Goal: Complete application form

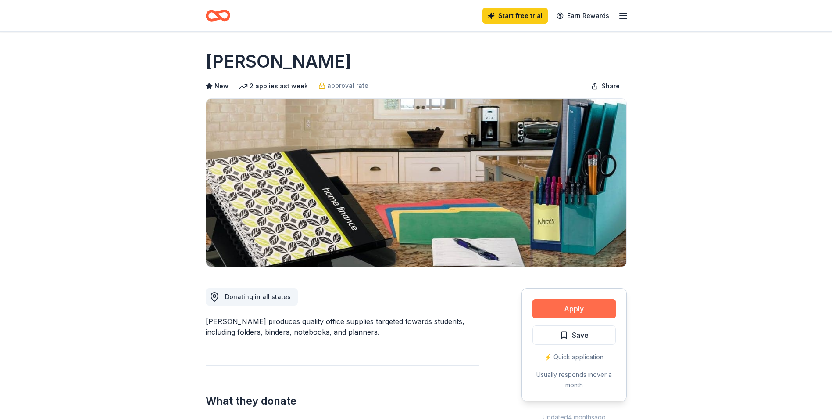
click at [571, 310] on button "Apply" at bounding box center [574, 308] width 83 height 19
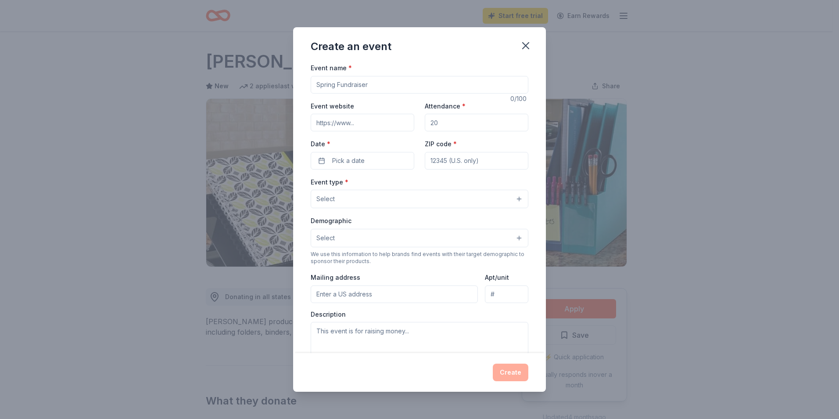
click at [384, 82] on input "Event name *" at bounding box center [420, 85] width 218 height 18
drag, startPoint x: 384, startPoint y: 82, endPoint x: 343, endPoint y: 82, distance: 40.8
click at [308, 79] on div "Event name * 0 /100 Event website Attendance * Date * Pick a date ZIP code * Ev…" at bounding box center [419, 207] width 253 height 290
type input "Pto Christmas Auction"
click at [365, 121] on input "Event website" at bounding box center [363, 123] width 104 height 18
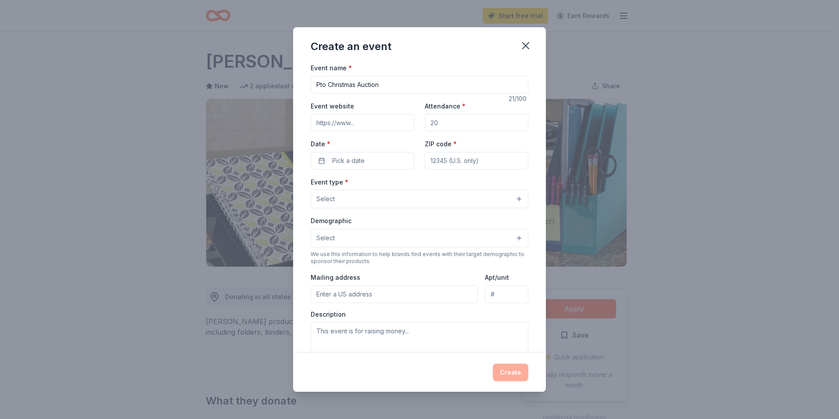
drag, startPoint x: 470, startPoint y: 124, endPoint x: 427, endPoint y: 129, distance: 43.4
click at [427, 129] on input "Attendance *" at bounding box center [477, 123] width 104 height 18
click at [445, 124] on input "Attendance *" at bounding box center [477, 123] width 104 height 18
click at [440, 122] on input "Attendance *" at bounding box center [477, 123] width 104 height 18
type input "500"
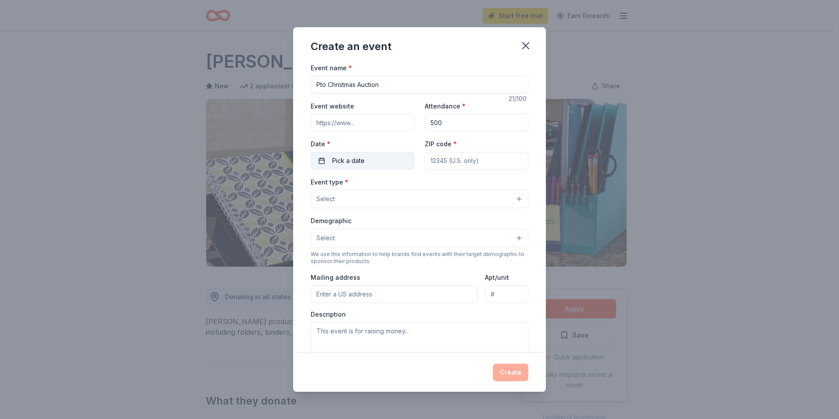
click at [365, 159] on button "Pick a date" at bounding box center [363, 161] width 104 height 18
click at [407, 183] on button "Go to next month" at bounding box center [408, 184] width 12 height 12
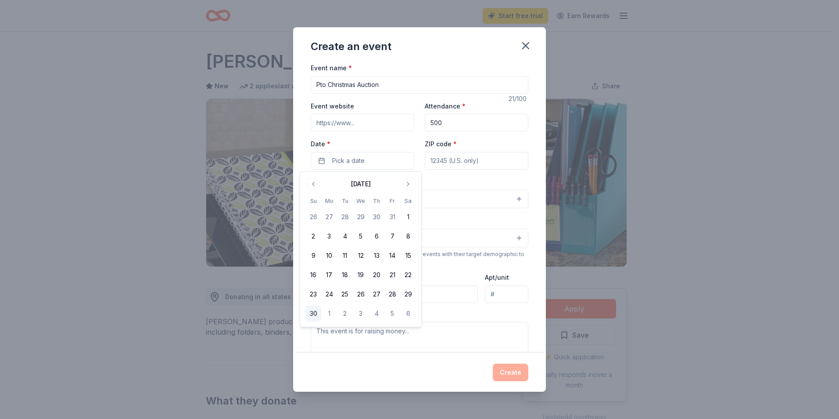
click at [314, 312] on button "30" at bounding box center [313, 313] width 16 height 16
click at [471, 161] on input "ZIP code *" at bounding box center [477, 161] width 104 height 18
type input "04989"
click at [369, 197] on button "Select" at bounding box center [420, 199] width 218 height 18
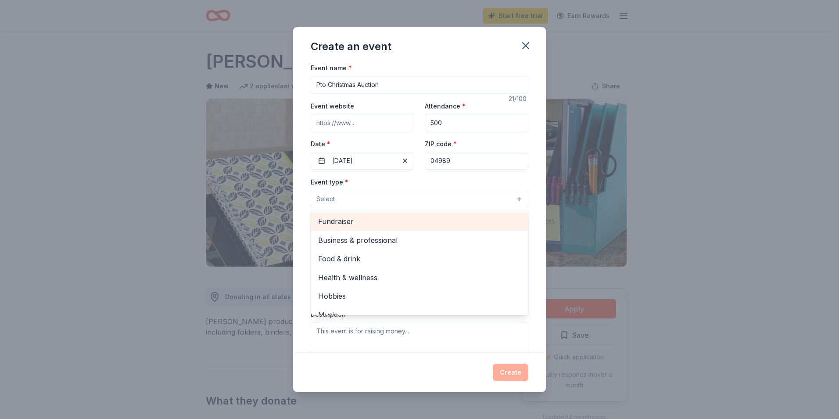
click at [356, 223] on span "Fundraiser" at bounding box center [419, 220] width 203 height 11
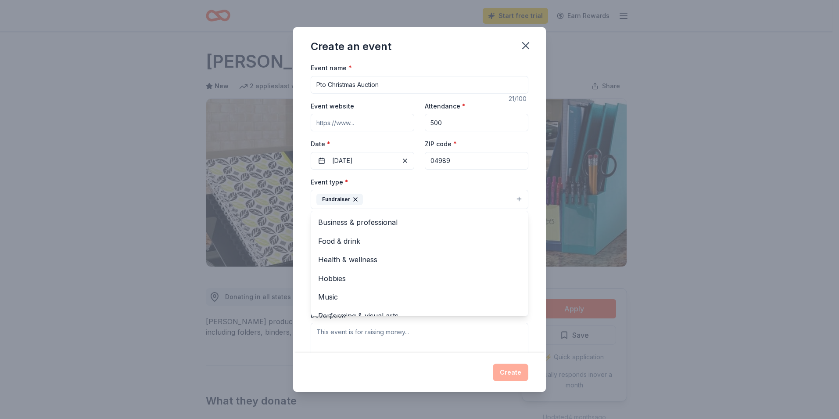
click at [301, 227] on div "Event name * Pto Christmas Auction 21 /100 Event website Attendance * 500 Date …" at bounding box center [419, 207] width 253 height 290
click at [514, 196] on button "Fundraiser" at bounding box center [420, 199] width 218 height 19
click at [293, 270] on div "Event name * Pto Christmas Auction 21 /100 Event website Attendance * 500 Date …" at bounding box center [419, 207] width 253 height 290
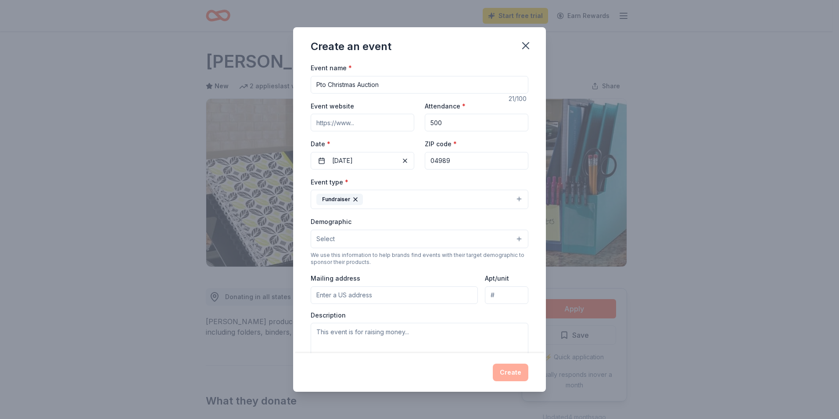
click at [347, 236] on button "Select" at bounding box center [420, 238] width 218 height 18
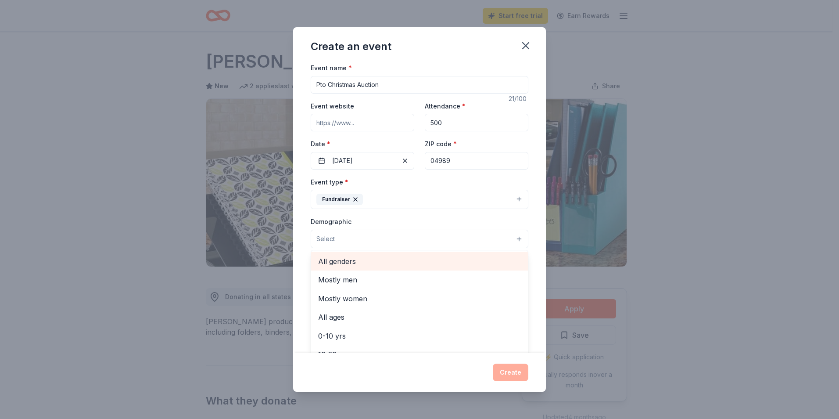
click at [358, 263] on span "All genders" at bounding box center [419, 260] width 203 height 11
click at [301, 273] on div "Event name * Pto Christmas Auction 21 /100 Event website Attendance * 500 Date …" at bounding box center [419, 207] width 253 height 290
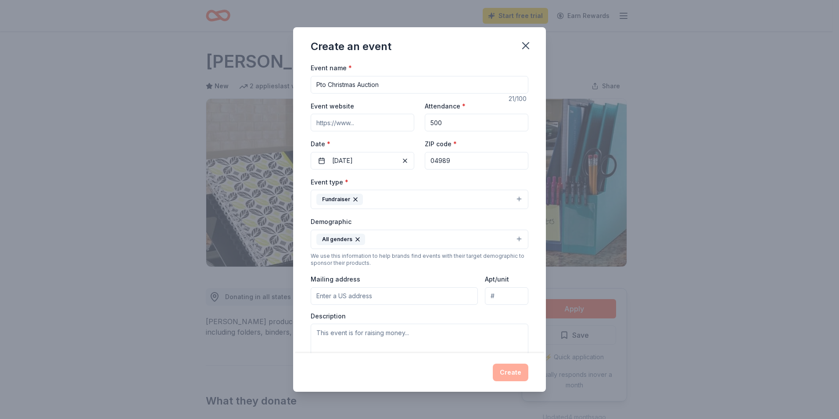
click at [358, 296] on input "Mailing address" at bounding box center [394, 296] width 167 height 18
type input "46 Partridge Hollow Drive"
type input "Vassalboro, ME 04989"
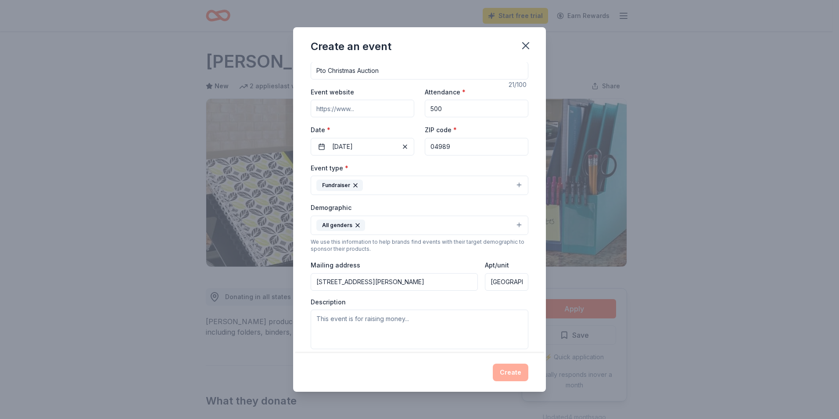
scroll to position [14, 0]
click at [351, 318] on textarea at bounding box center [420, 328] width 218 height 39
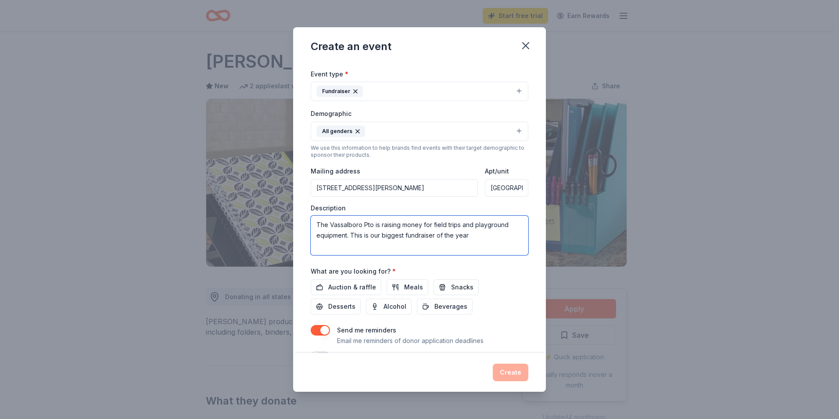
scroll to position [131, 0]
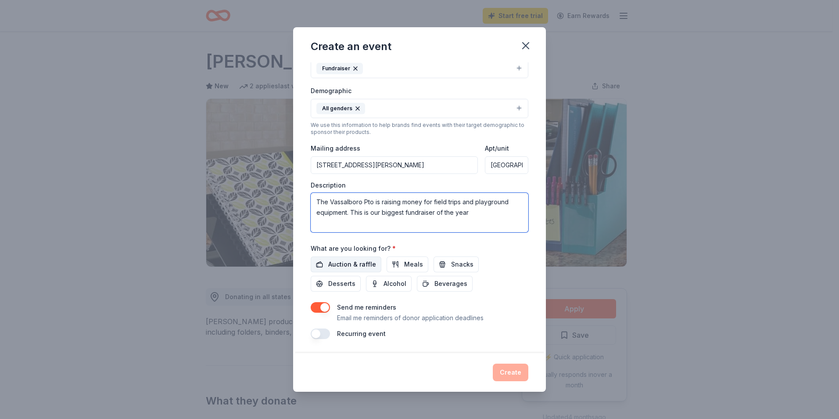
type textarea "The Vassalboro Pto is raising money for field trips and playground equipment. T…"
click at [360, 264] on span "Auction & raffle" at bounding box center [352, 264] width 48 height 11
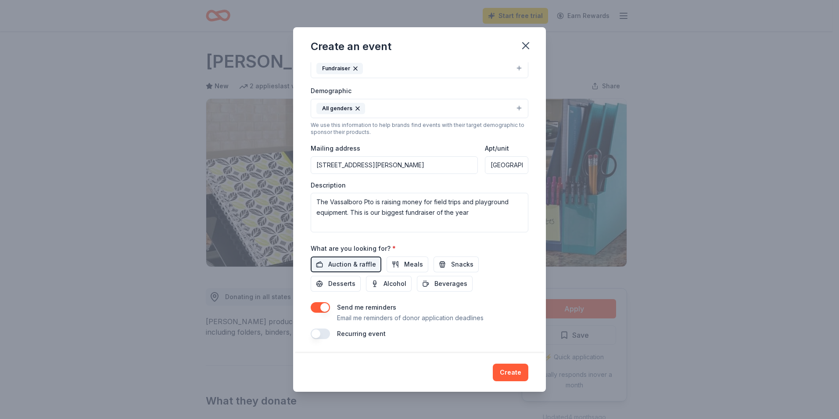
click at [324, 333] on button "button" at bounding box center [320, 333] width 19 height 11
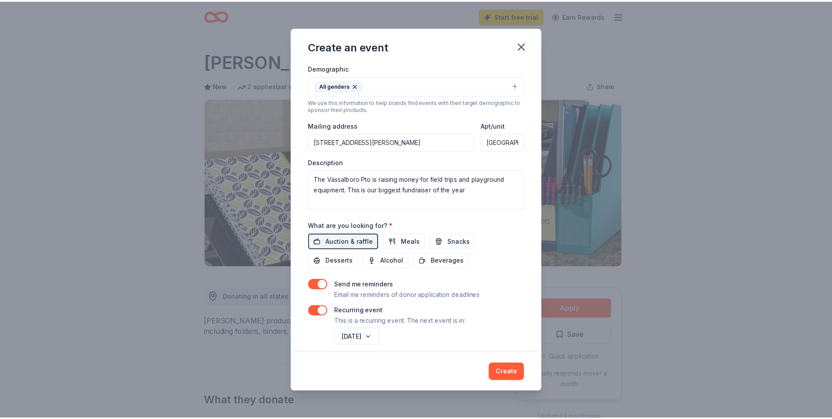
scroll to position [162, 0]
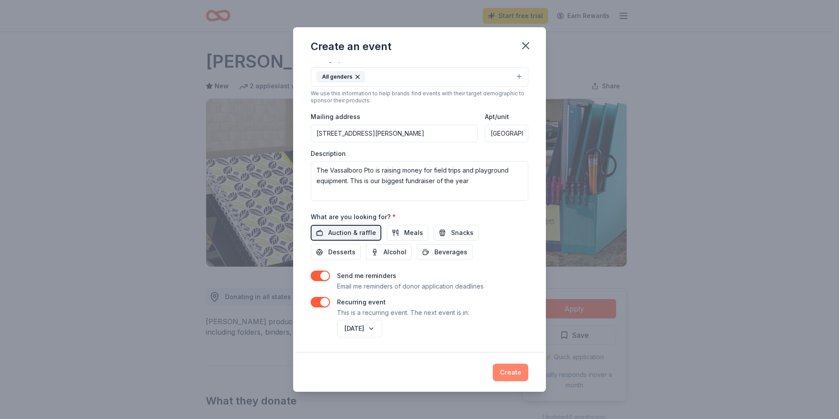
click at [509, 370] on button "Create" at bounding box center [511, 372] width 36 height 18
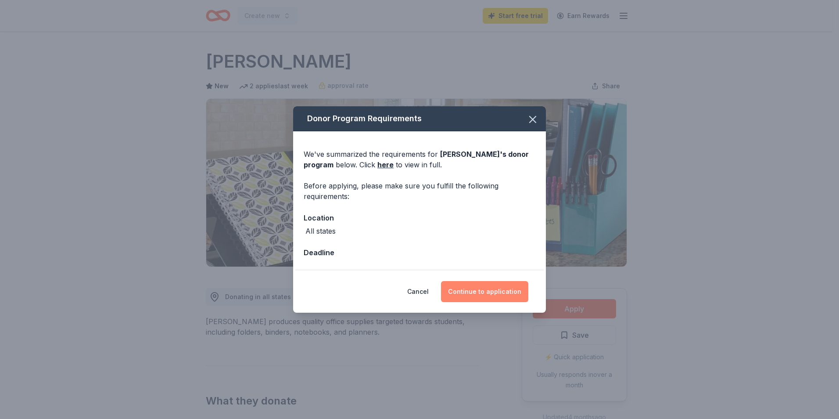
click at [470, 292] on button "Continue to application" at bounding box center [484, 291] width 87 height 21
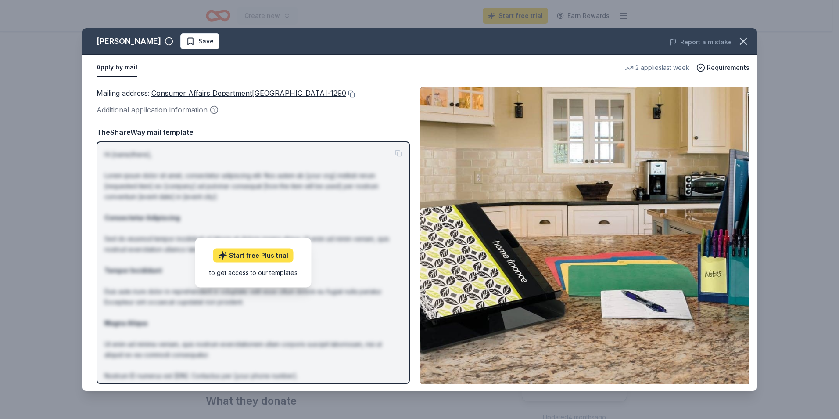
click at [263, 258] on link "Start free Plus trial" at bounding box center [253, 255] width 80 height 14
click at [741, 40] on icon "button" at bounding box center [743, 41] width 12 height 12
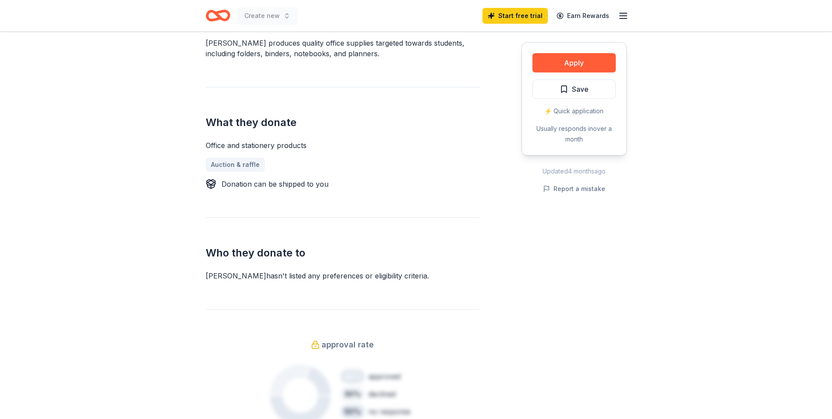
scroll to position [278, 0]
click at [262, 166] on icon at bounding box center [264, 164] width 7 height 7
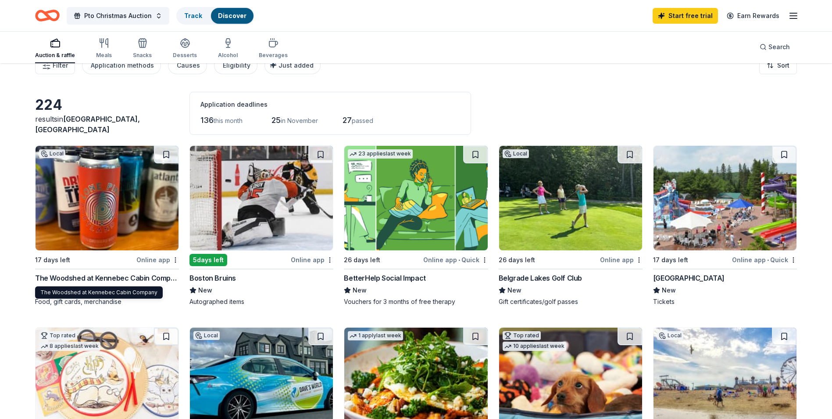
scroll to position [14, 0]
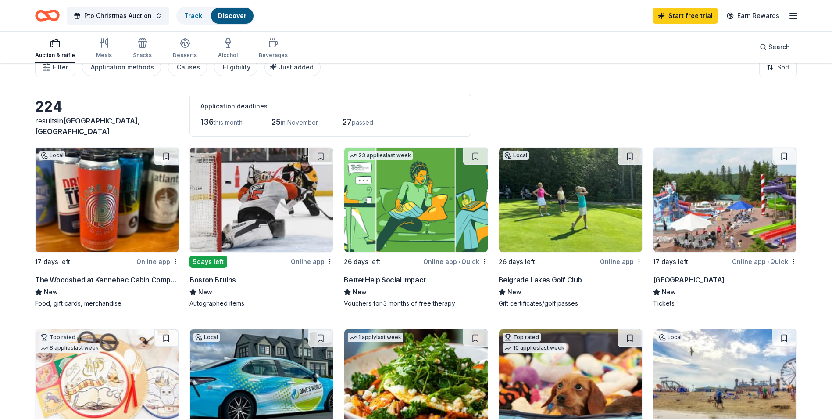
click at [104, 237] on img at bounding box center [107, 199] width 143 height 104
click at [247, 243] on img at bounding box center [261, 199] width 143 height 104
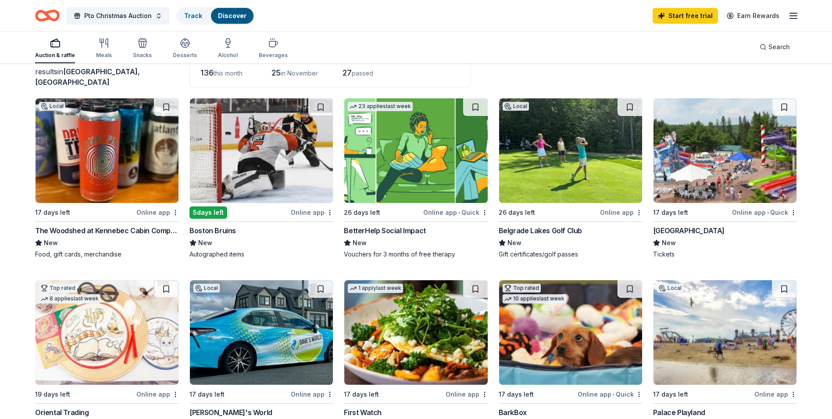
scroll to position [73, 0]
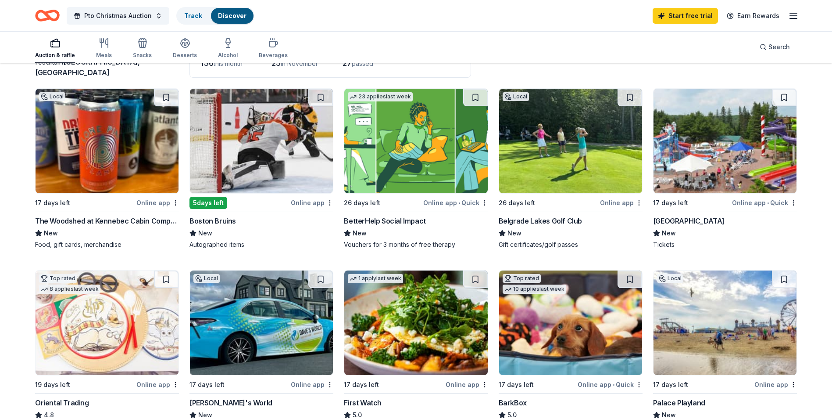
click at [574, 158] on img at bounding box center [570, 141] width 143 height 104
click at [724, 163] on img at bounding box center [725, 141] width 143 height 104
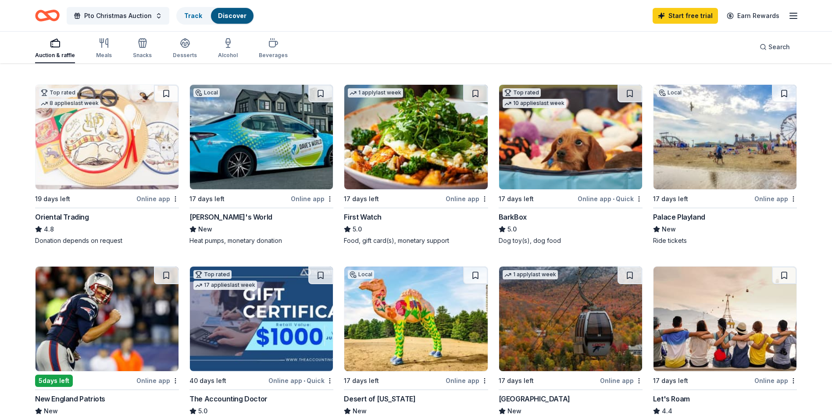
scroll to position [263, 0]
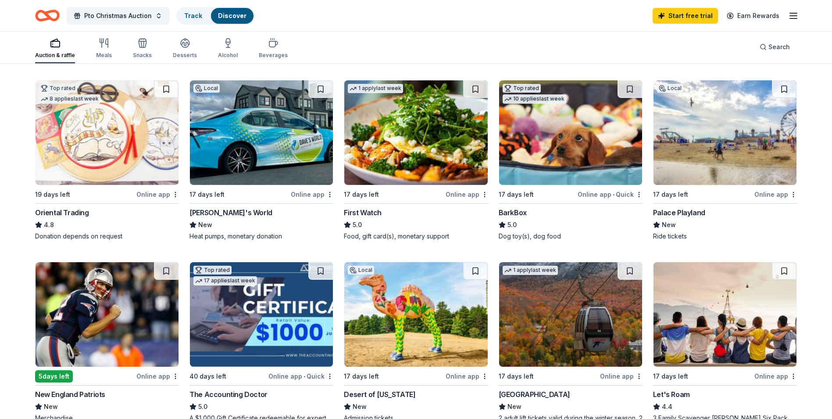
click at [676, 151] on img at bounding box center [725, 132] width 143 height 104
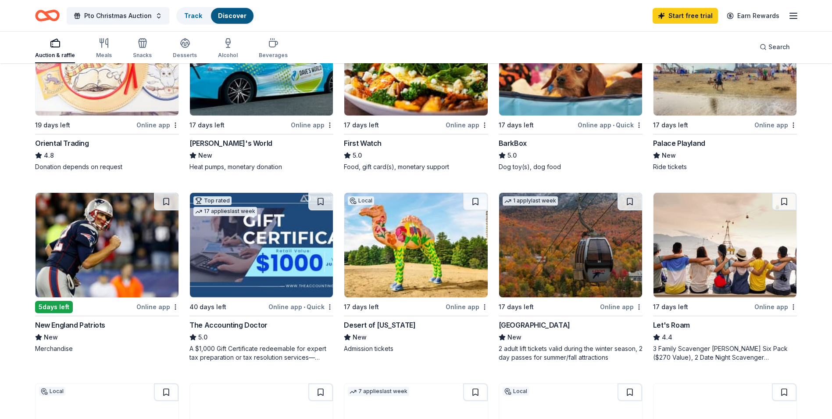
scroll to position [336, 0]
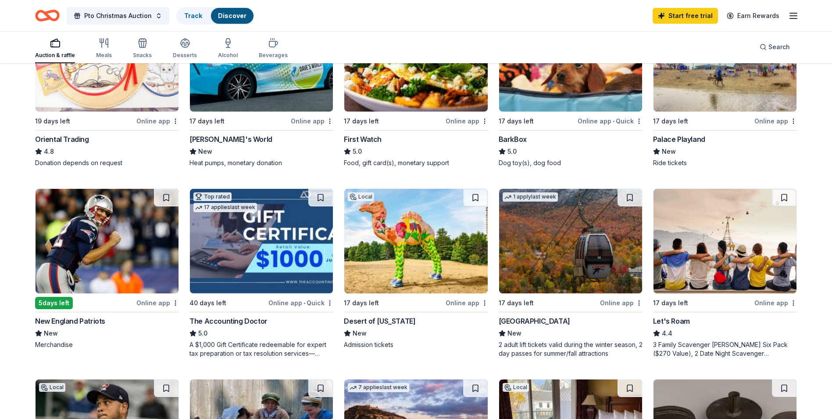
click at [109, 260] on img at bounding box center [107, 241] width 143 height 104
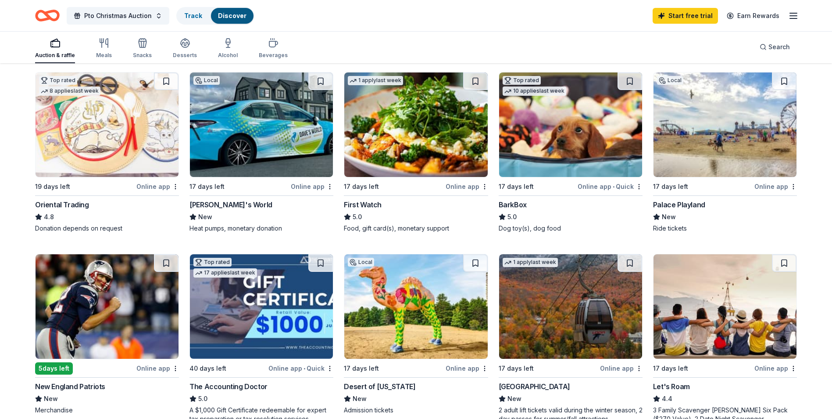
scroll to position [234, 0]
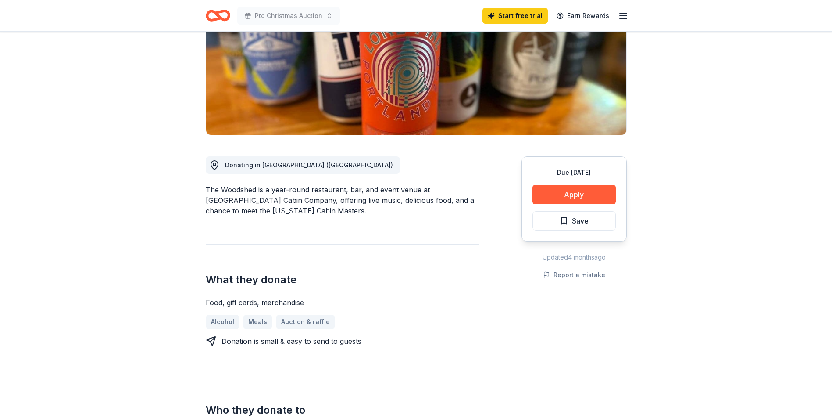
scroll to position [146, 0]
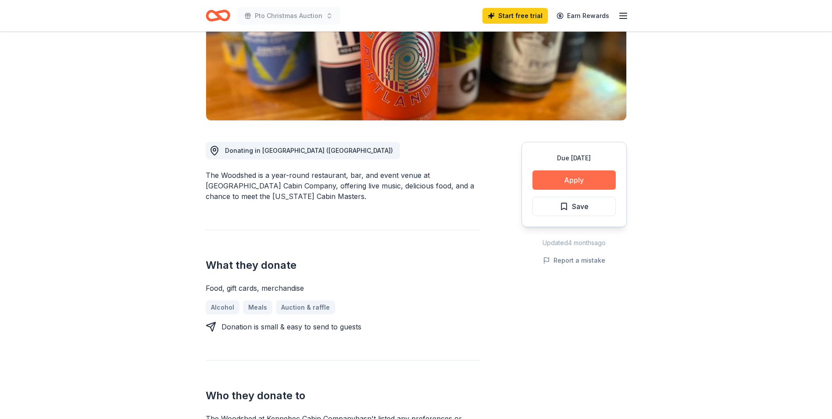
click at [577, 177] on button "Apply" at bounding box center [574, 179] width 83 height 19
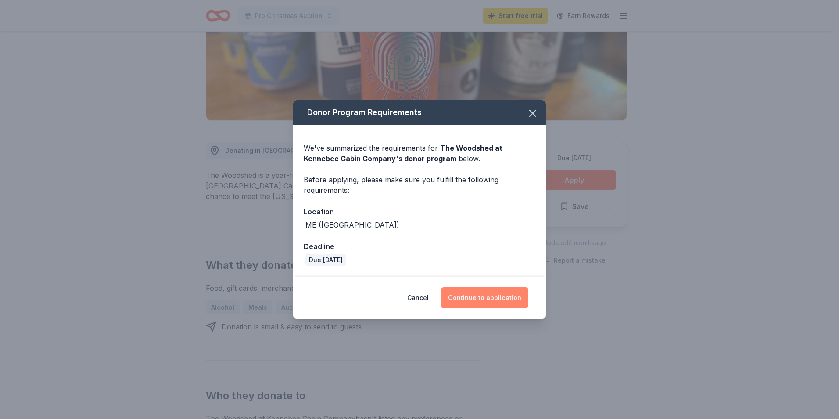
click at [497, 297] on button "Continue to application" at bounding box center [484, 297] width 87 height 21
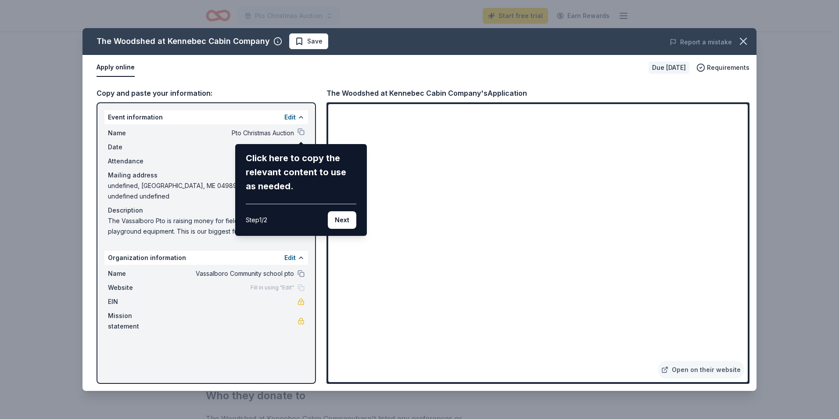
click at [299, 132] on div "The Woodshed at Kennebec Cabin Company Save Report a mistake Apply online Due i…" at bounding box center [419, 209] width 674 height 362
click at [302, 132] on div "The Woodshed at Kennebec Cabin Company Save Report a mistake Apply online Due i…" at bounding box center [419, 209] width 674 height 362
click at [342, 221] on button "Next" at bounding box center [342, 220] width 29 height 18
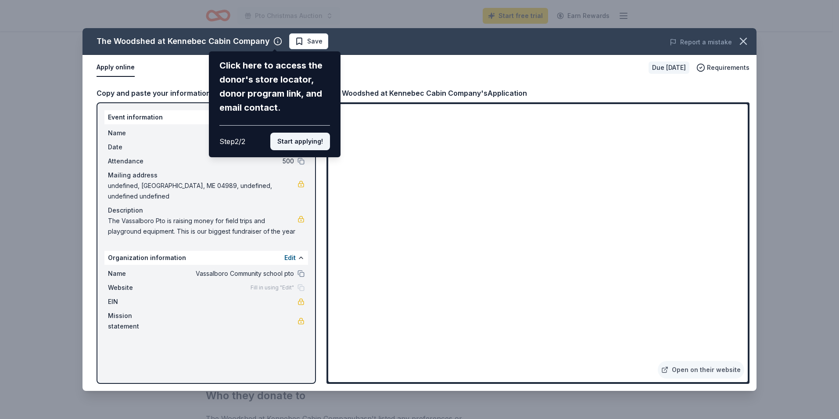
click at [297, 140] on button "Start applying!" at bounding box center [300, 141] width 60 height 18
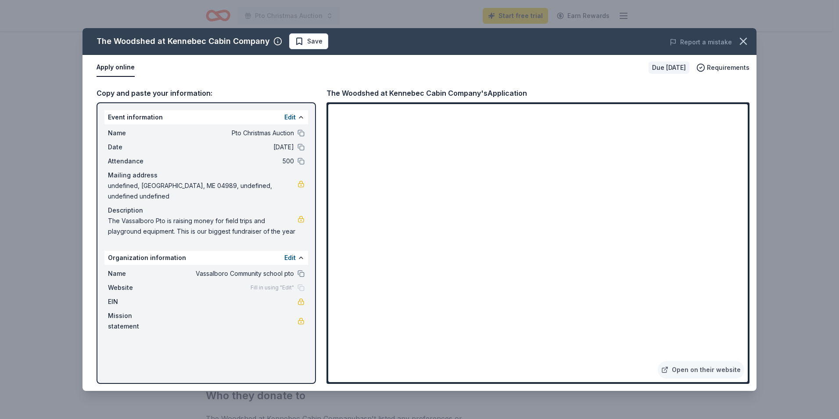
click at [436, 234] on div "The Woodshed at Kennebec Cabin Company Save Report a mistake Apply online Due i…" at bounding box center [419, 209] width 674 height 362
click at [301, 132] on button at bounding box center [300, 132] width 7 height 7
drag, startPoint x: 107, startPoint y: 220, endPoint x: 259, endPoint y: 221, distance: 152.2
click at [232, 221] on div "Name Pto Christmas Auction Date 11/30/25 Attendance 500 Mailing address undefin…" at bounding box center [206, 182] width 204 height 116
click at [293, 232] on span "The Vassalboro Pto is raising money for field trips and playground equipment. T…" at bounding box center [203, 225] width 190 height 21
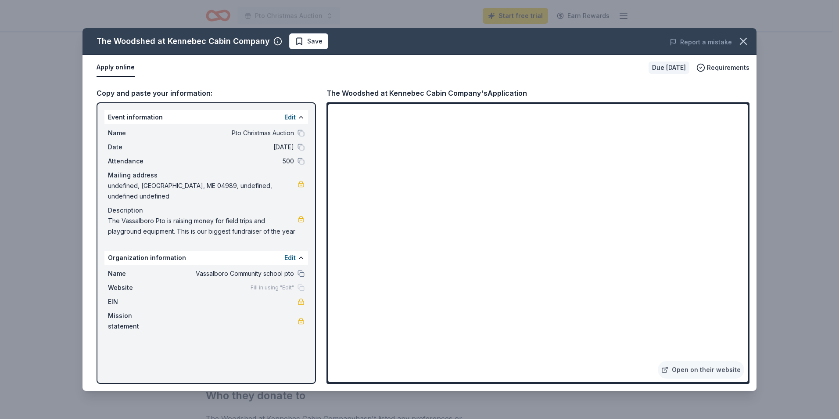
click at [293, 232] on span "The Vassalboro Pto is raising money for field trips and playground equipment. T…" at bounding box center [203, 225] width 190 height 21
drag, startPoint x: 294, startPoint y: 232, endPoint x: 186, endPoint y: 233, distance: 108.8
click at [186, 233] on span "The Vassalboro Pto is raising money for field trips and playground equipment. T…" at bounding box center [203, 225] width 190 height 21
drag, startPoint x: 95, startPoint y: 39, endPoint x: 265, endPoint y: 39, distance: 170.7
click at [265, 39] on div "The Woodshed at Kennebec Cabin Company Save" at bounding box center [284, 41] width 404 height 16
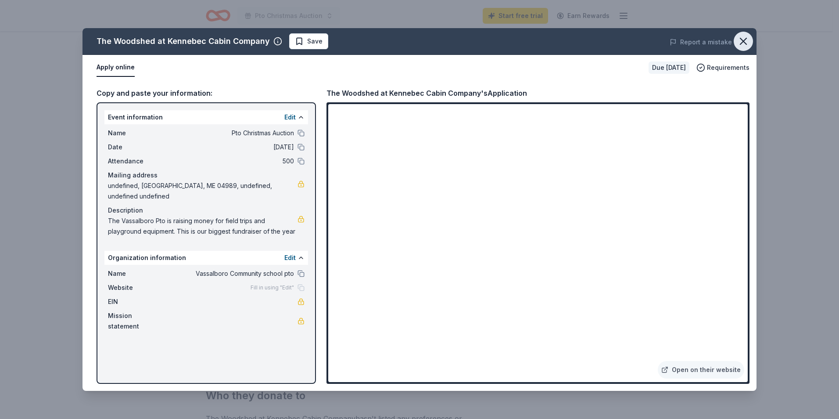
click at [744, 42] on icon "button" at bounding box center [743, 41] width 6 height 6
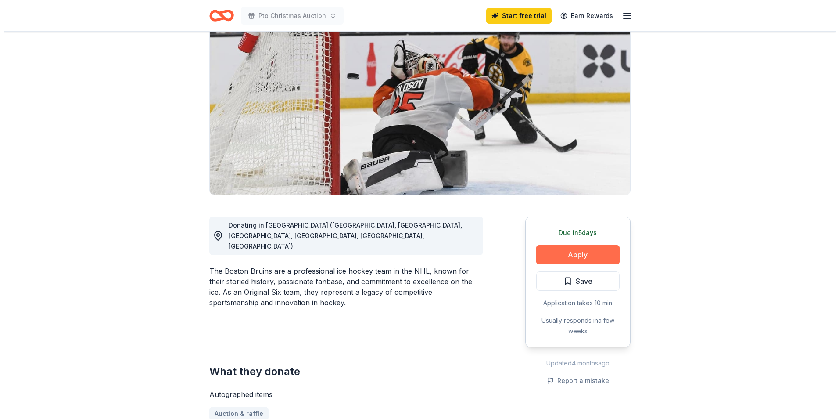
scroll to position [73, 0]
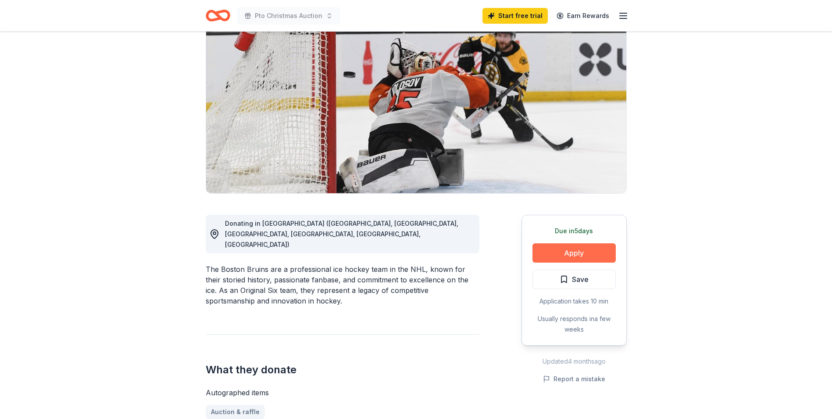
click at [590, 252] on button "Apply" at bounding box center [574, 252] width 83 height 19
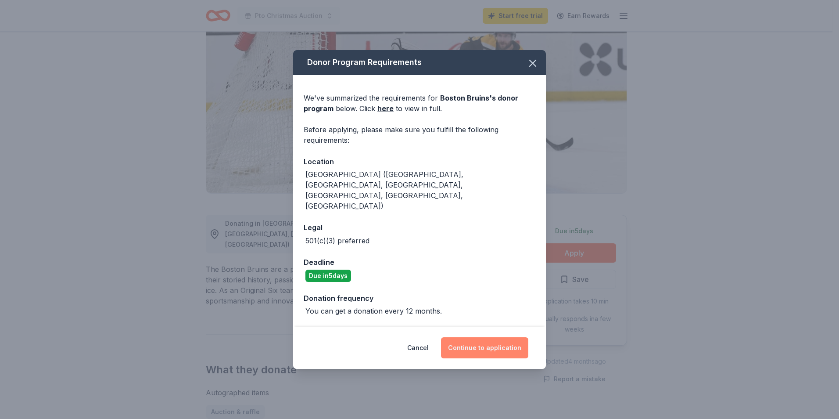
click at [482, 337] on button "Continue to application" at bounding box center [484, 347] width 87 height 21
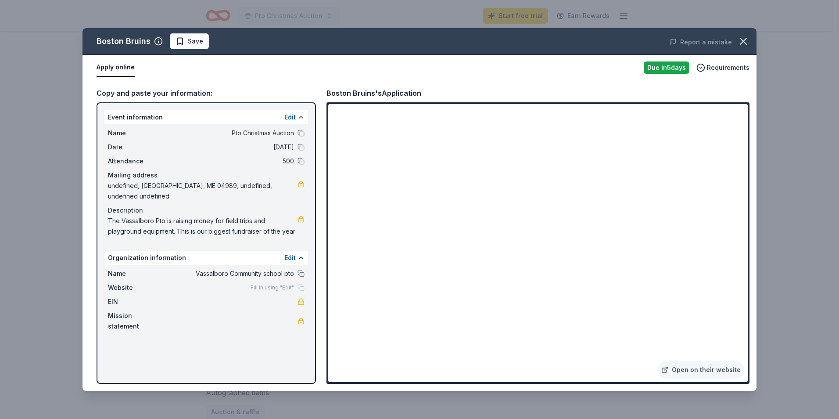
click at [300, 132] on button at bounding box center [300, 132] width 7 height 7
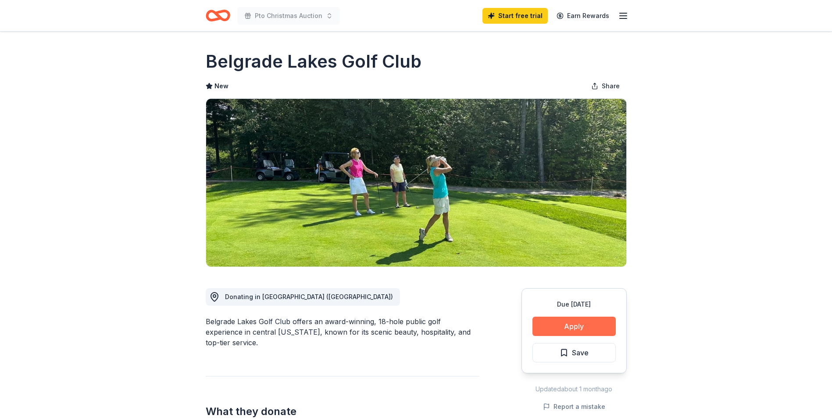
click at [574, 327] on button "Apply" at bounding box center [574, 325] width 83 height 19
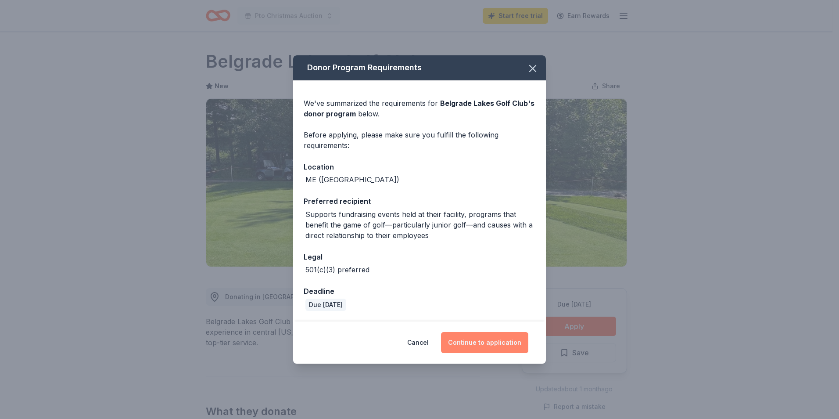
click at [481, 342] on button "Continue to application" at bounding box center [484, 342] width 87 height 21
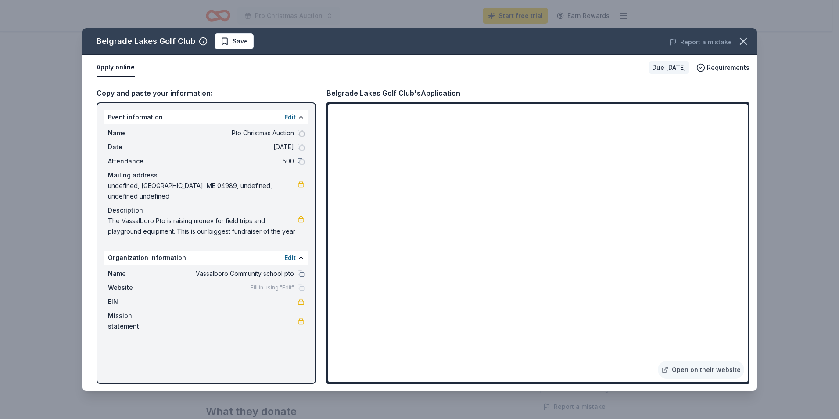
click at [301, 132] on button at bounding box center [300, 132] width 7 height 7
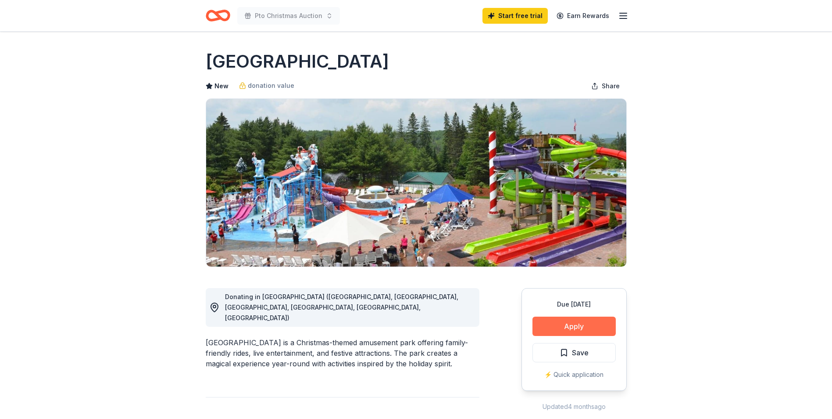
click at [578, 325] on button "Apply" at bounding box center [574, 325] width 83 height 19
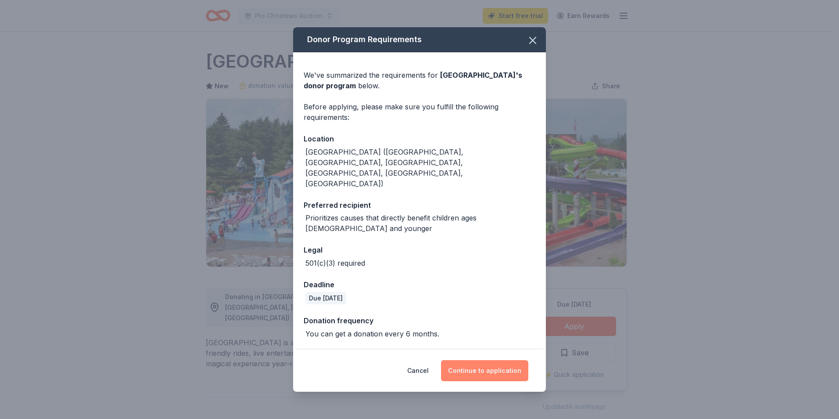
click at [486, 360] on button "Continue to application" at bounding box center [484, 370] width 87 height 21
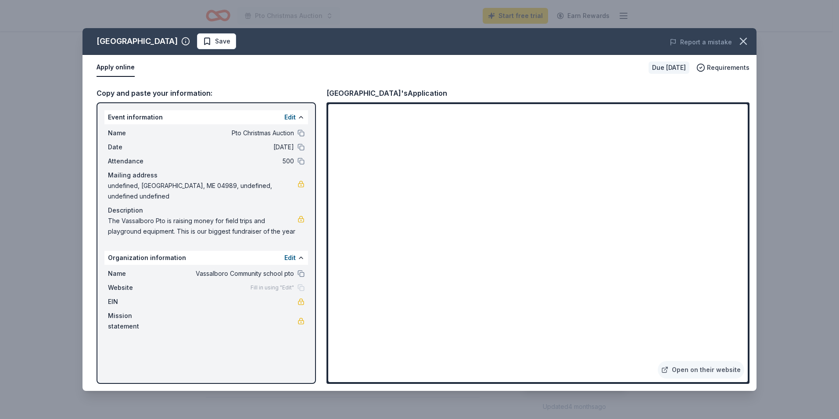
click at [557, 79] on div "Apply online Due in 17 days Requirements" at bounding box center [419, 67] width 674 height 25
click at [744, 38] on icon "button" at bounding box center [743, 41] width 12 height 12
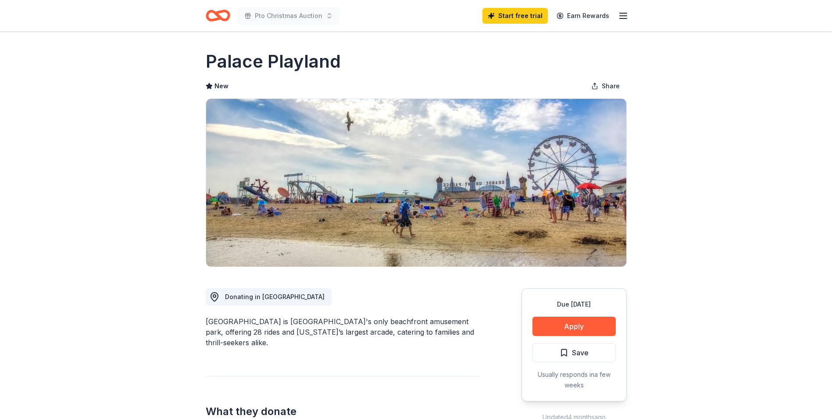
click at [571, 323] on button "Apply" at bounding box center [574, 325] width 83 height 19
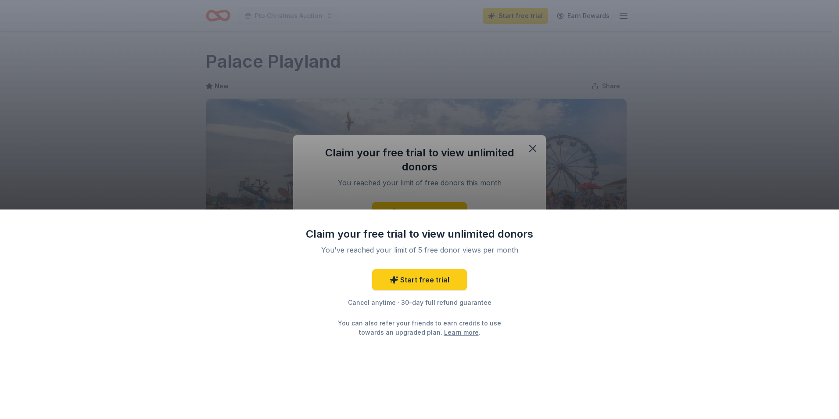
click at [629, 143] on div "Claim your free trial to view unlimited donors You've reached your limit of 5 f…" at bounding box center [419, 209] width 839 height 419
click at [683, 121] on div "Claim your free trial to view unlimited donors You've reached your limit of 5 f…" at bounding box center [419, 209] width 839 height 419
click at [532, 145] on div "Claim your free trial to view unlimited donors You've reached your limit of 5 f…" at bounding box center [419, 209] width 839 height 419
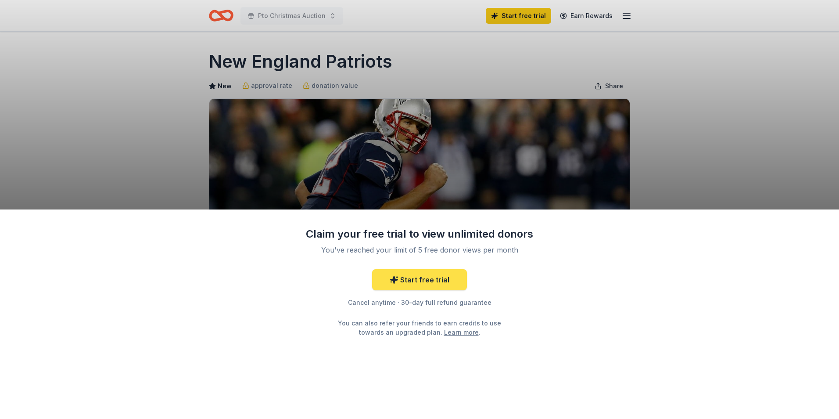
click at [436, 278] on link "Start free trial" at bounding box center [419, 279] width 95 height 21
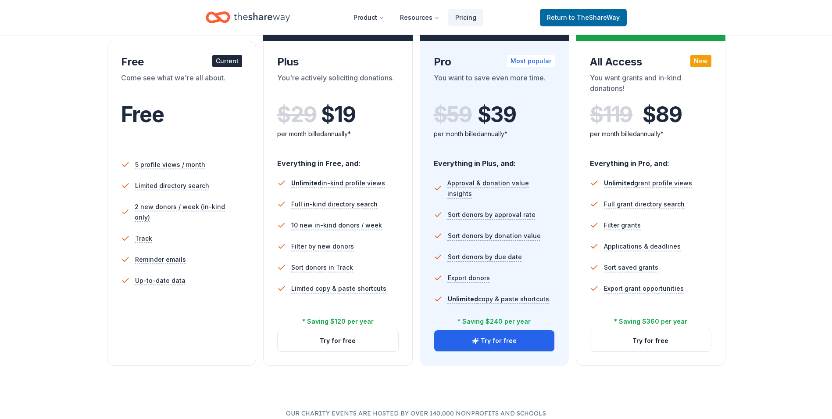
scroll to position [146, 0]
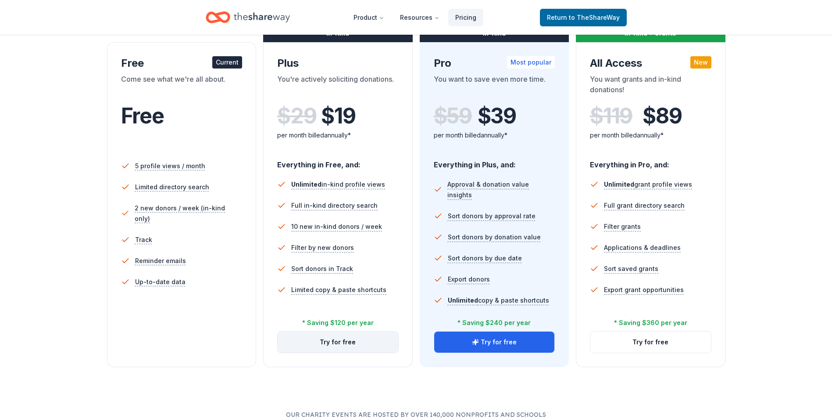
click at [338, 342] on button "Try for free" at bounding box center [338, 341] width 121 height 21
